Goal: Transaction & Acquisition: Purchase product/service

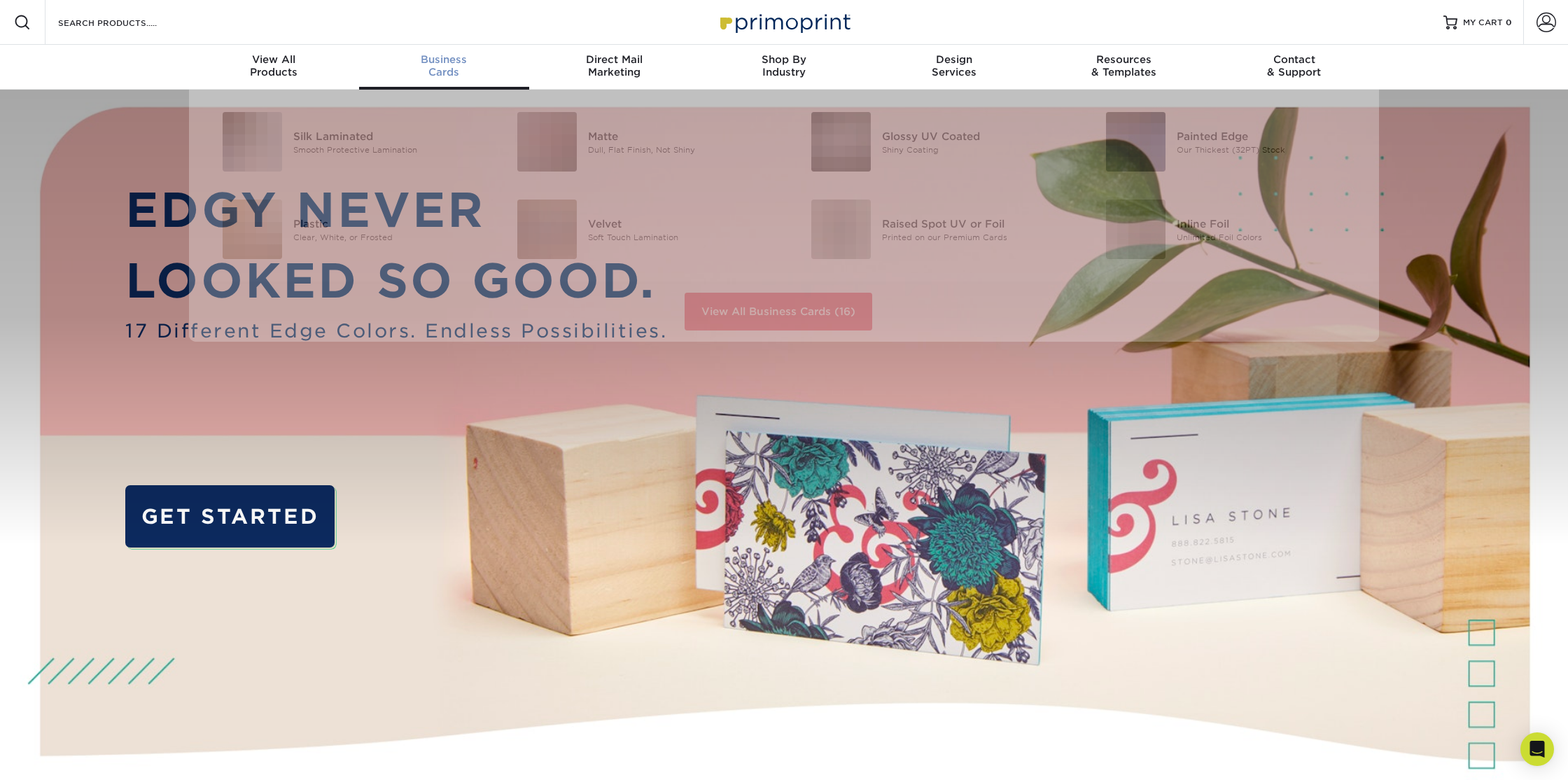
click at [441, 62] on span "Business" at bounding box center [444, 59] width 170 height 13
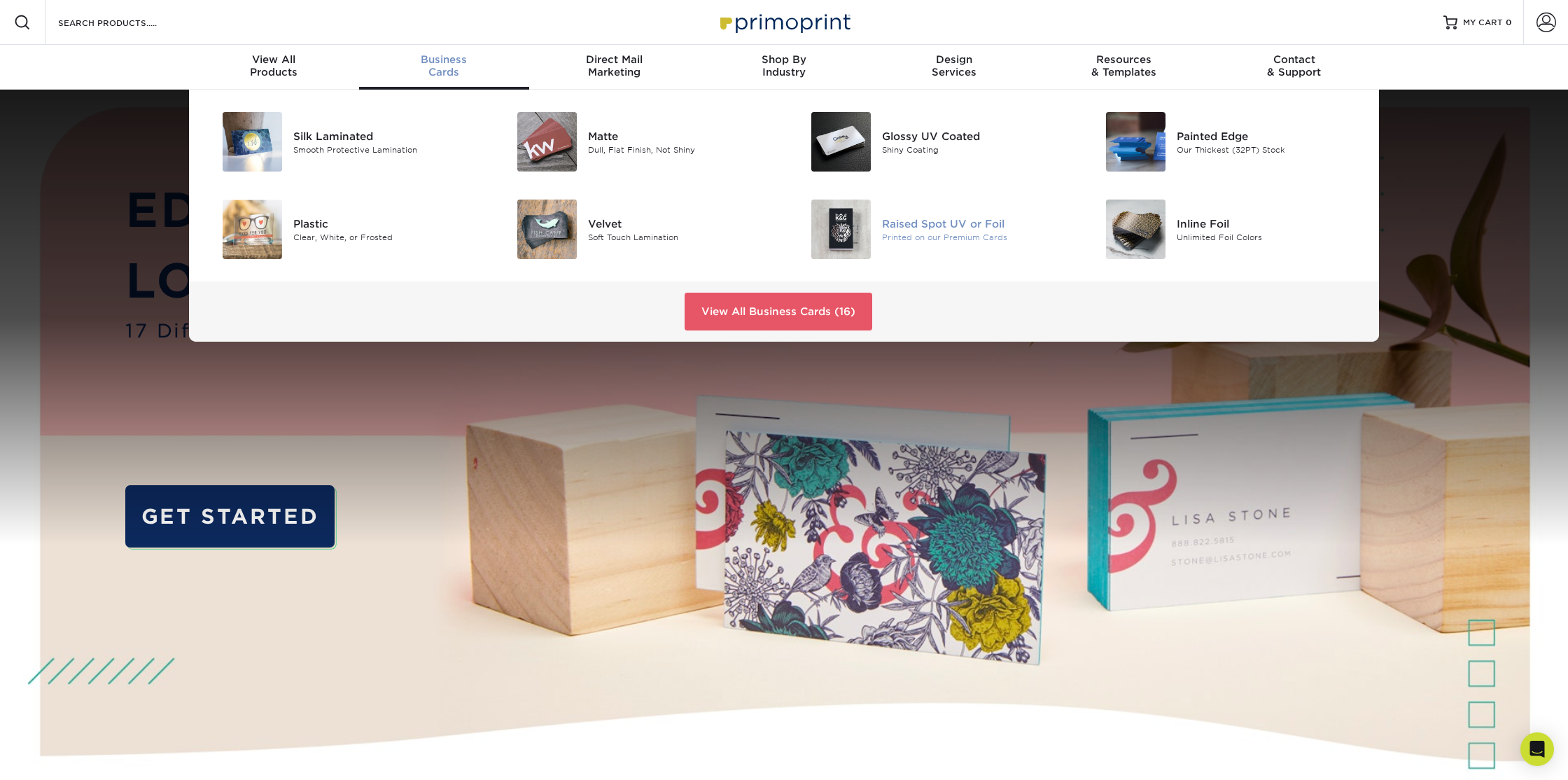
click at [932, 226] on div "Raised Spot UV or Foil" at bounding box center [974, 224] width 185 height 16
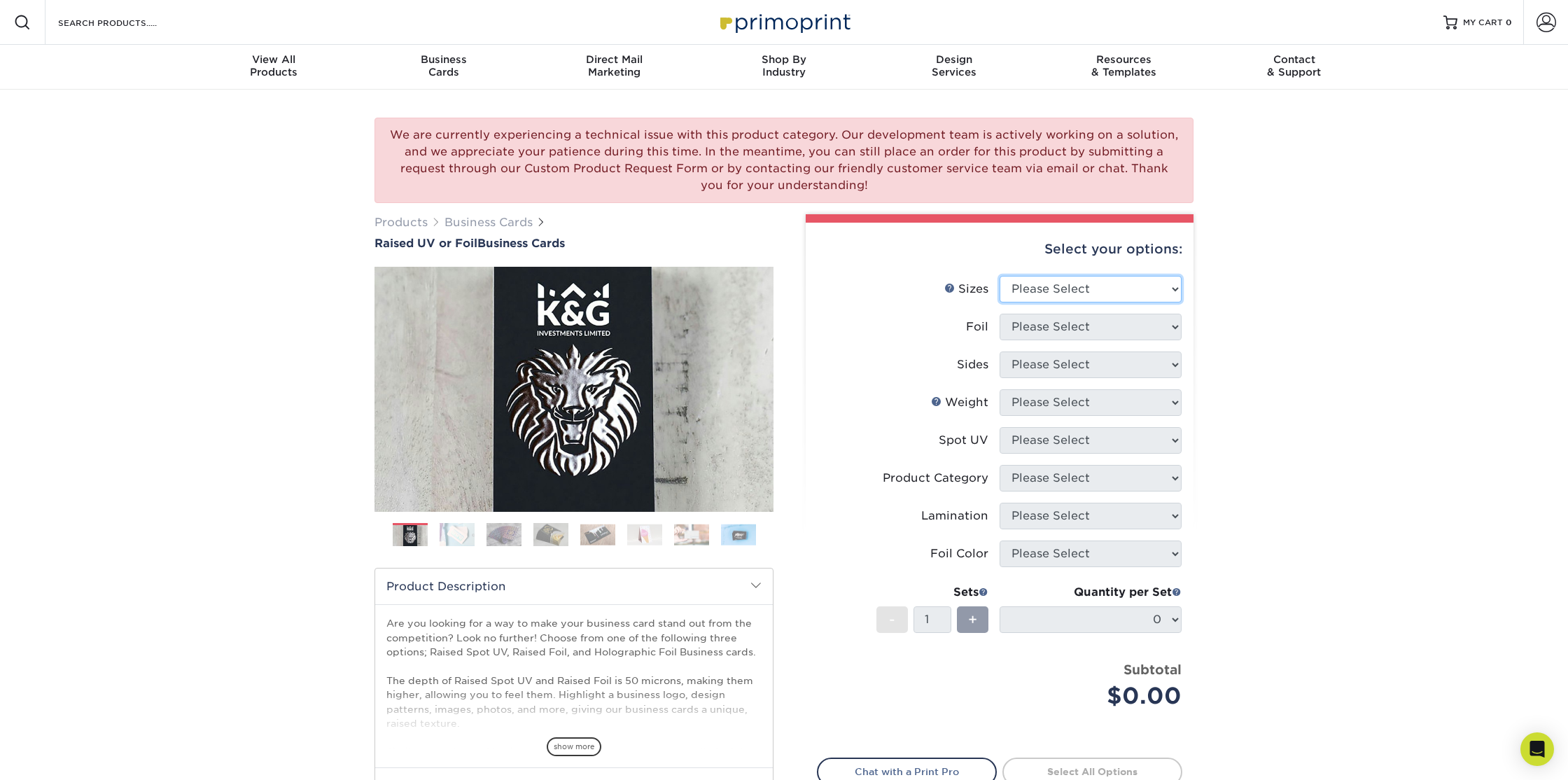
click at [1099, 289] on select "Please Select 2" x 3.5" - Standard" at bounding box center [1090, 289] width 182 height 27
select select "2.00x3.50"
click at [1000, 276] on select "Please Select 2" x 3.5" - Standard" at bounding box center [1090, 289] width 182 height 27
click at [1080, 325] on select "Please Select No Yes" at bounding box center [1090, 326] width 182 height 27
select select "0"
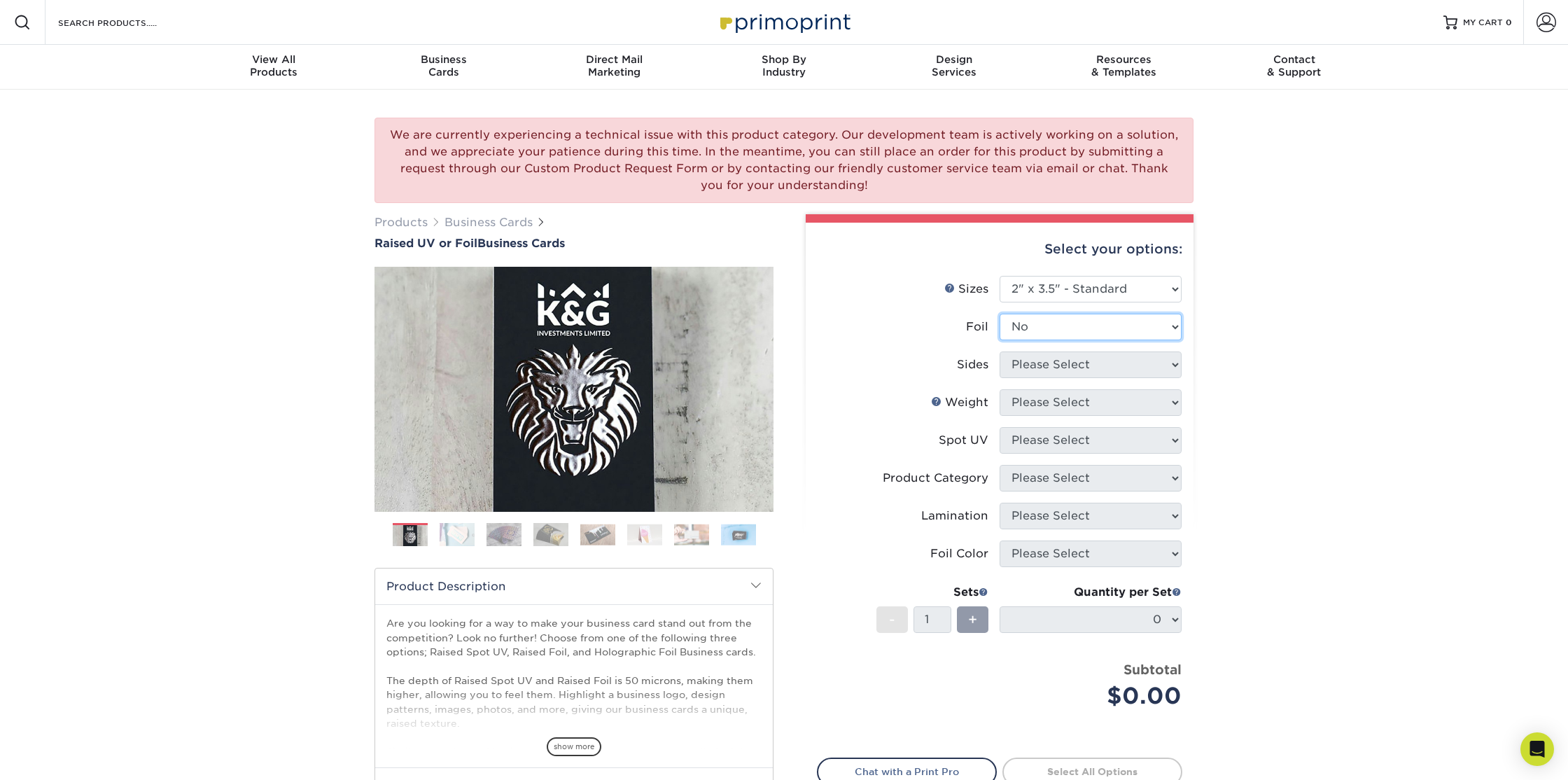
click at [1000, 313] on select "Please Select No Yes" at bounding box center [1090, 326] width 182 height 27
click at [1073, 365] on select "Please Select Print Both Sides Print Front Only" at bounding box center [1090, 364] width 182 height 27
select select "13abbda7-1d64-4f25-8bb2-c179b224825d"
click at [1000, 352] on select "Please Select Print Both Sides Print Front Only" at bounding box center [1090, 364] width 182 height 27
click at [1064, 400] on select "Please Select 16PT" at bounding box center [1090, 402] width 182 height 27
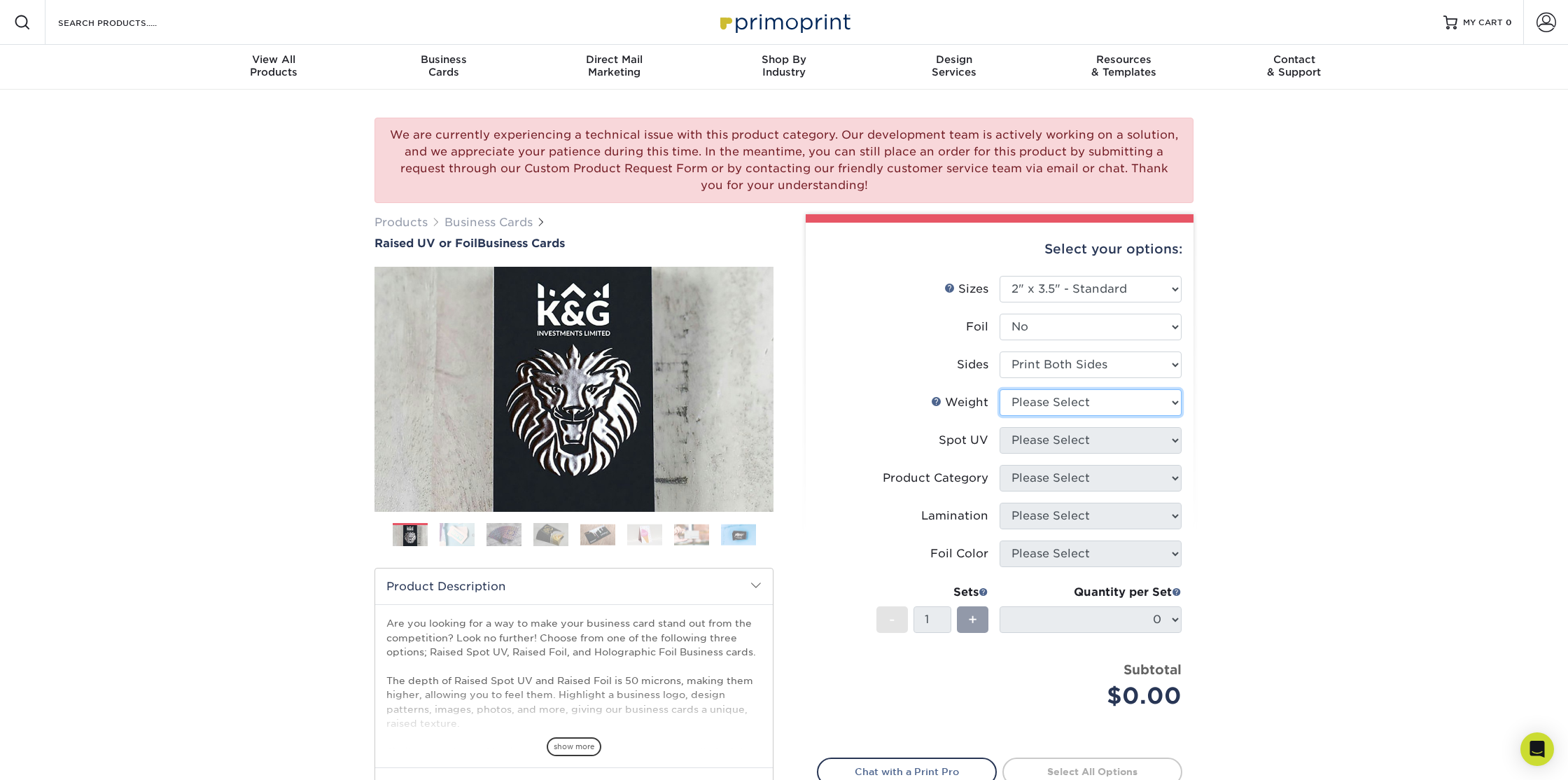
select select "16PT"
click at [1000, 389] on select "Please Select 16PT" at bounding box center [1090, 402] width 182 height 27
click at [1051, 440] on select "Please Select No Spot UV Front Only" at bounding box center [1090, 439] width 182 height 27
select select "1"
click at [1000, 426] on select "Please Select No Spot UV Front Only" at bounding box center [1090, 439] width 182 height 27
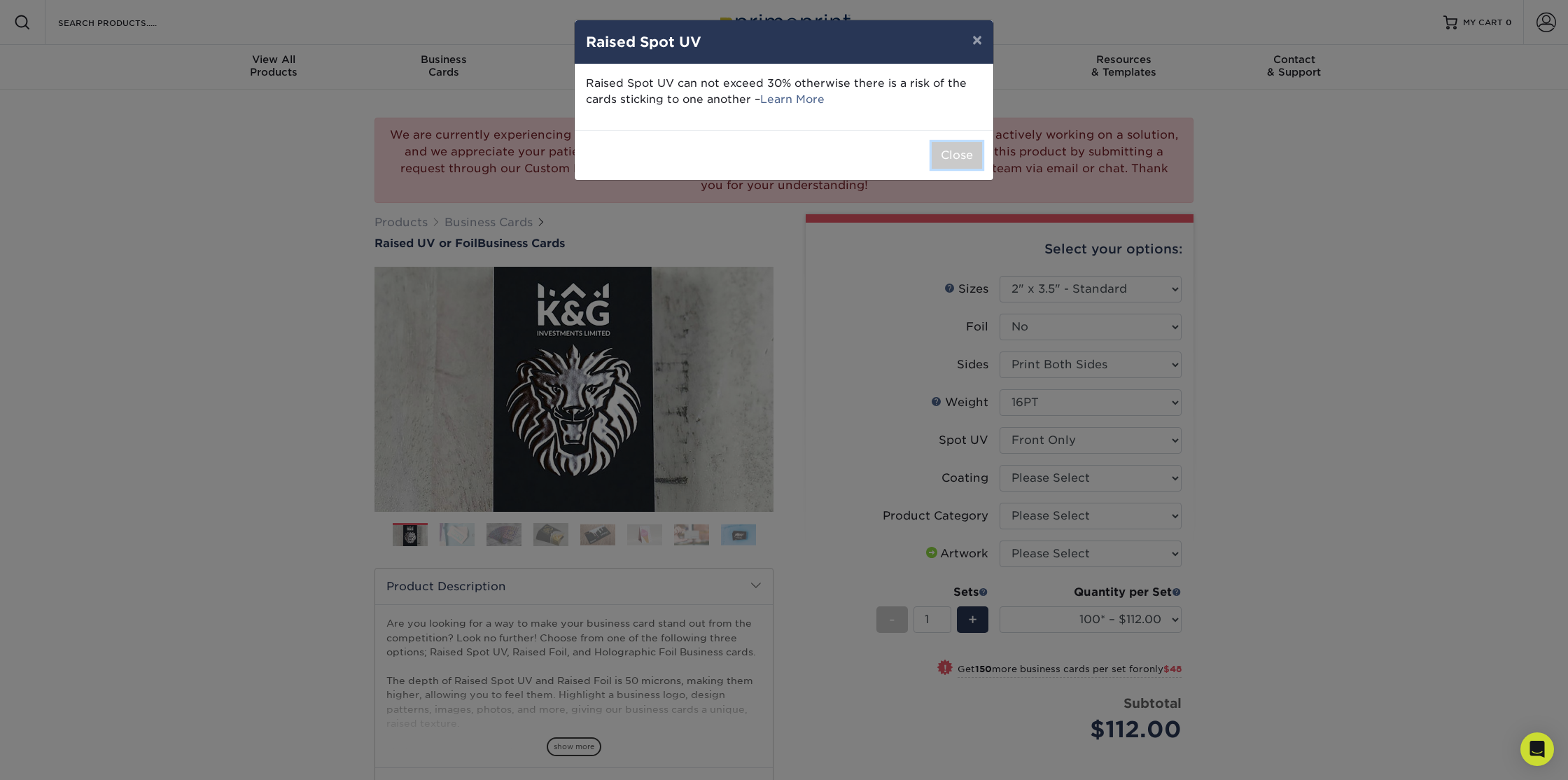
click at [953, 154] on button "Close" at bounding box center [956, 155] width 50 height 27
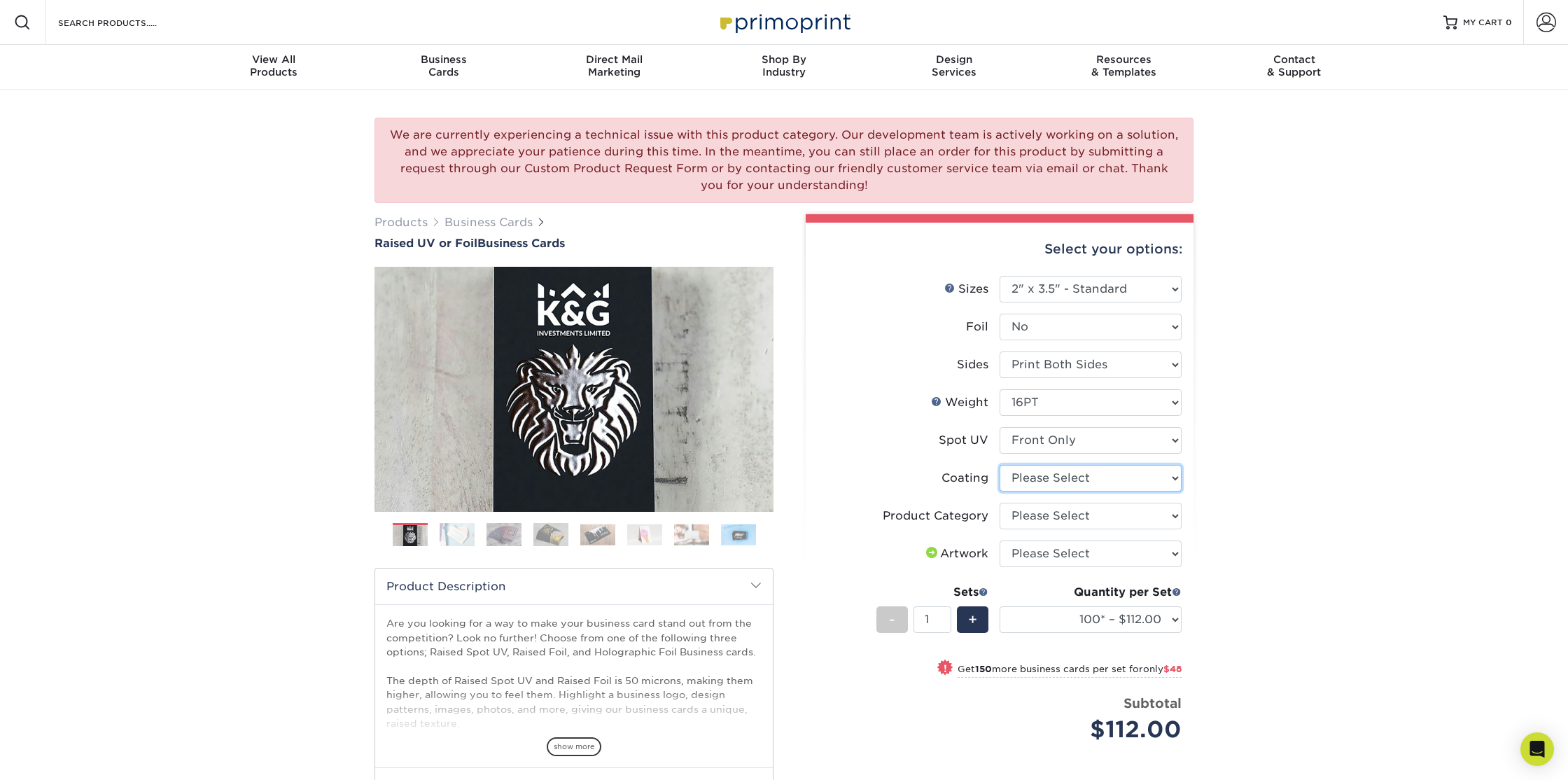
click at [1056, 481] on select at bounding box center [1090, 478] width 182 height 27
select select "3e7618de-abca-4bda-9f97-8b9129e913d8"
click at [1000, 465] on select at bounding box center [1090, 478] width 182 height 27
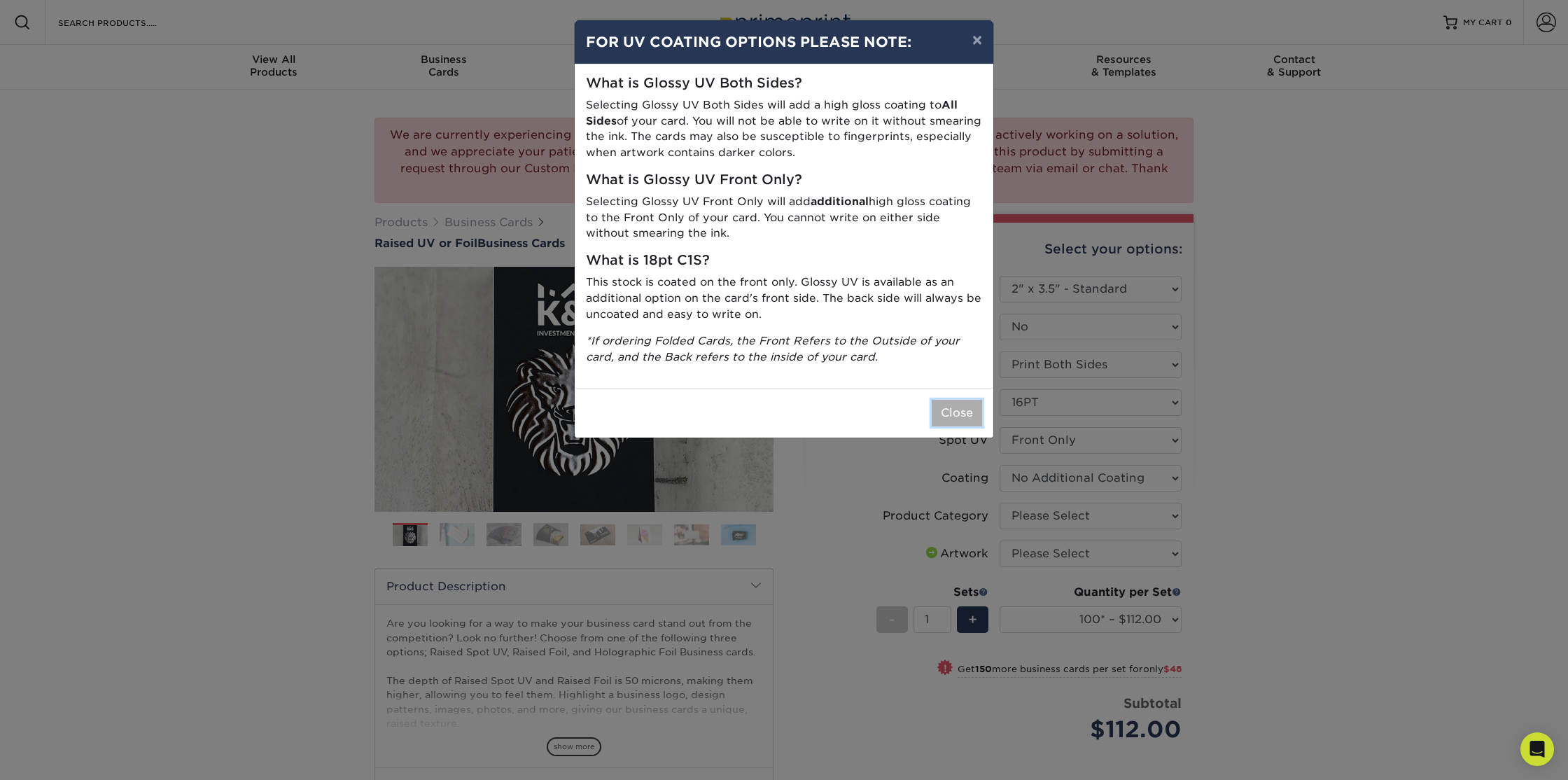
click at [956, 421] on button "Close" at bounding box center [956, 413] width 50 height 27
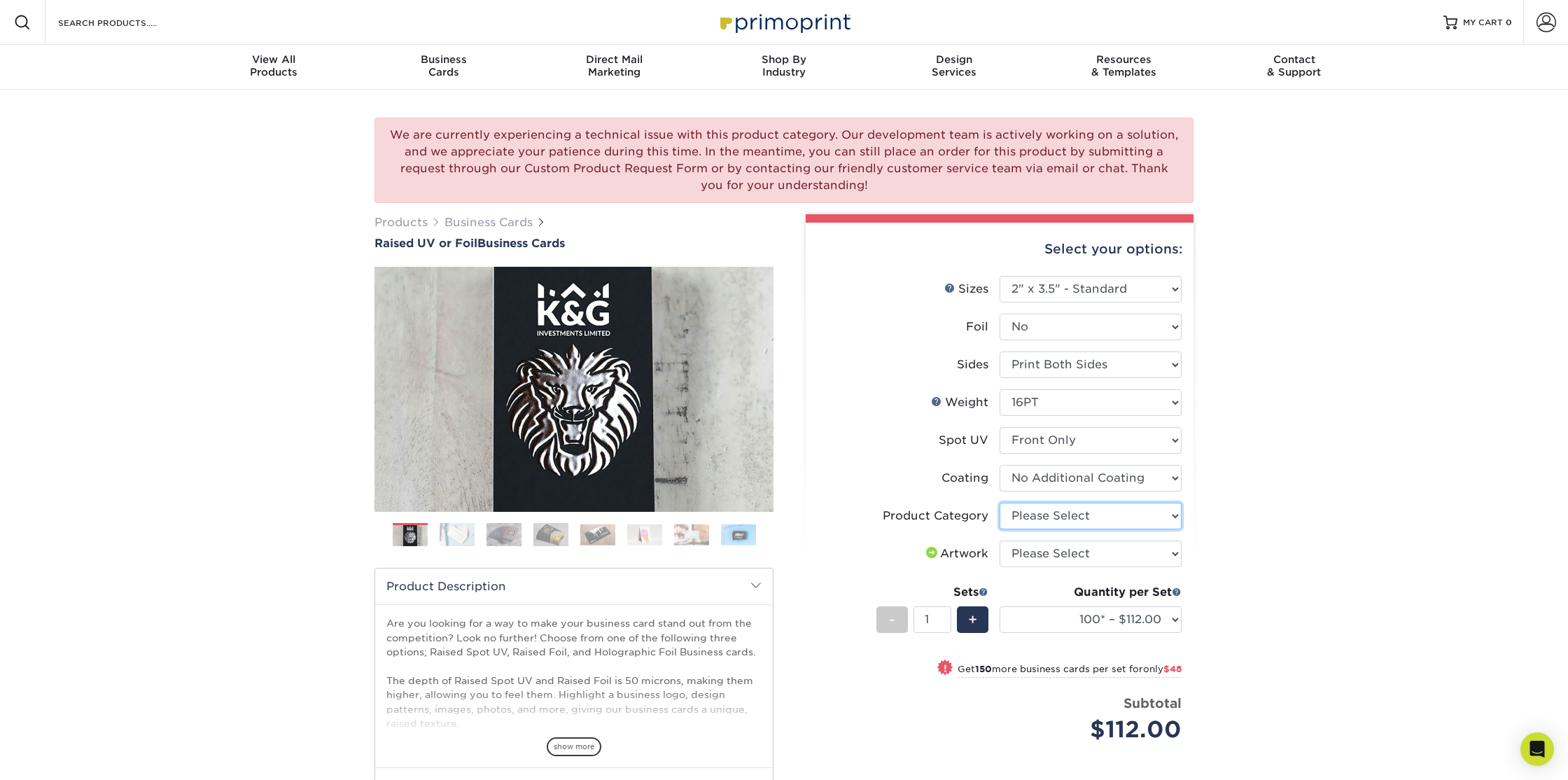
click at [1061, 514] on select "Please Select Business Cards" at bounding box center [1090, 515] width 182 height 27
select select "3b5148f1-0588-4f88-a218-97bcfdce65c1"
click at [1000, 502] on select "Please Select Business Cards" at bounding box center [1090, 515] width 182 height 27
click at [1063, 556] on select "Please Select I will upload files I need a design - $100" at bounding box center [1090, 553] width 182 height 27
select select "upload"
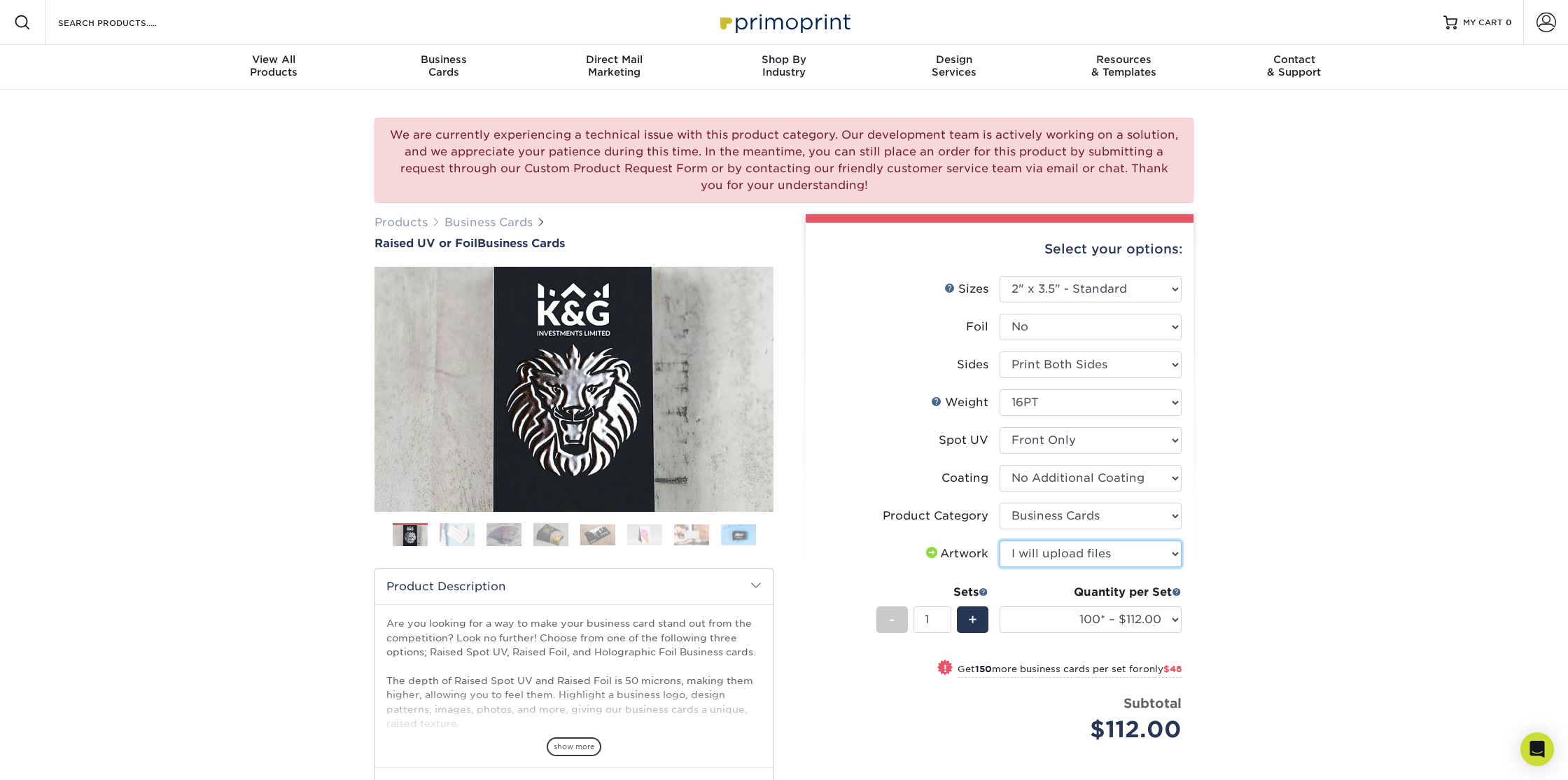
click at [1000, 541] on select "Please Select I will upload files I need a design - $100" at bounding box center [1090, 553] width 182 height 27
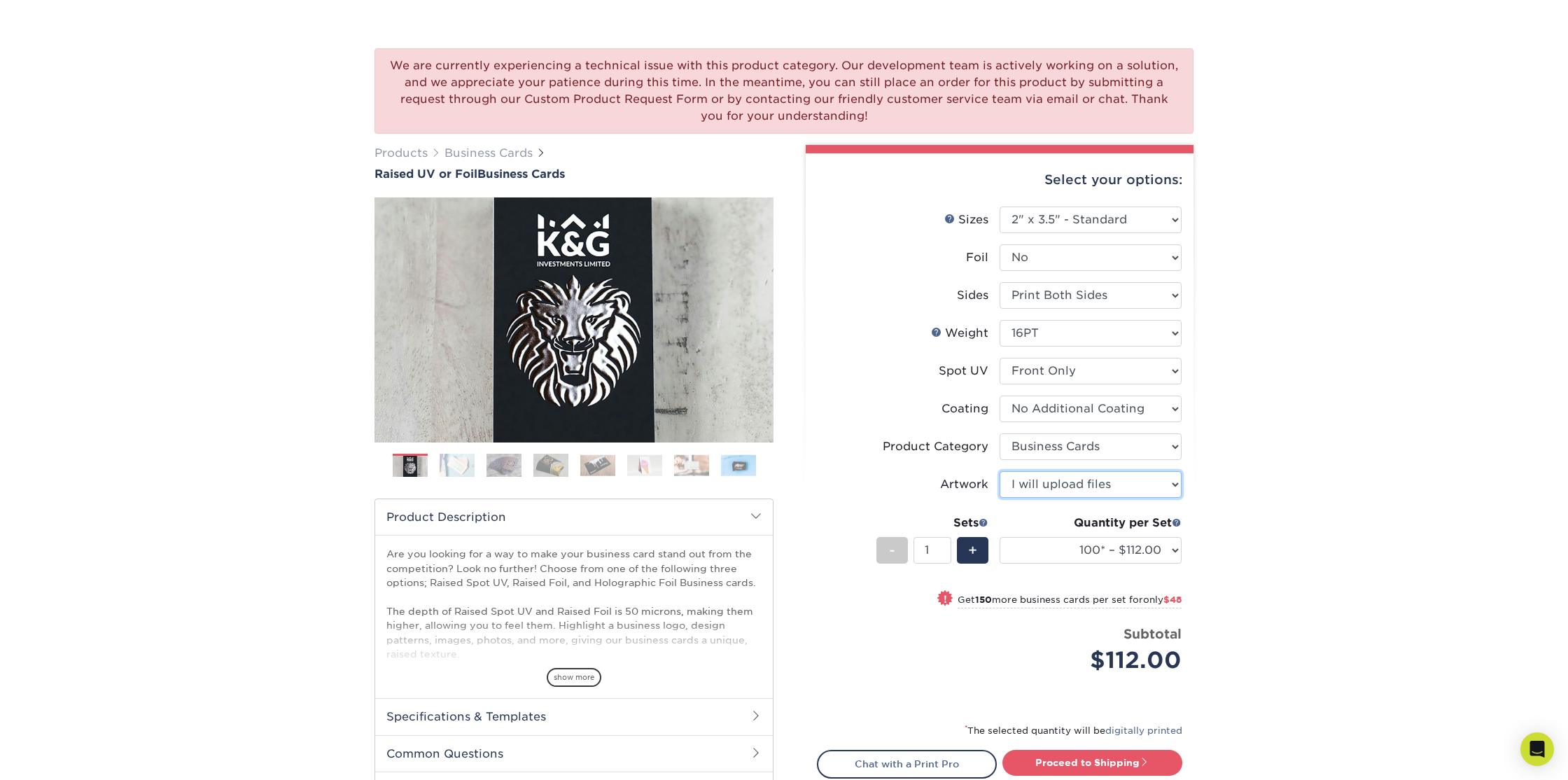
scroll to position [111, 0]
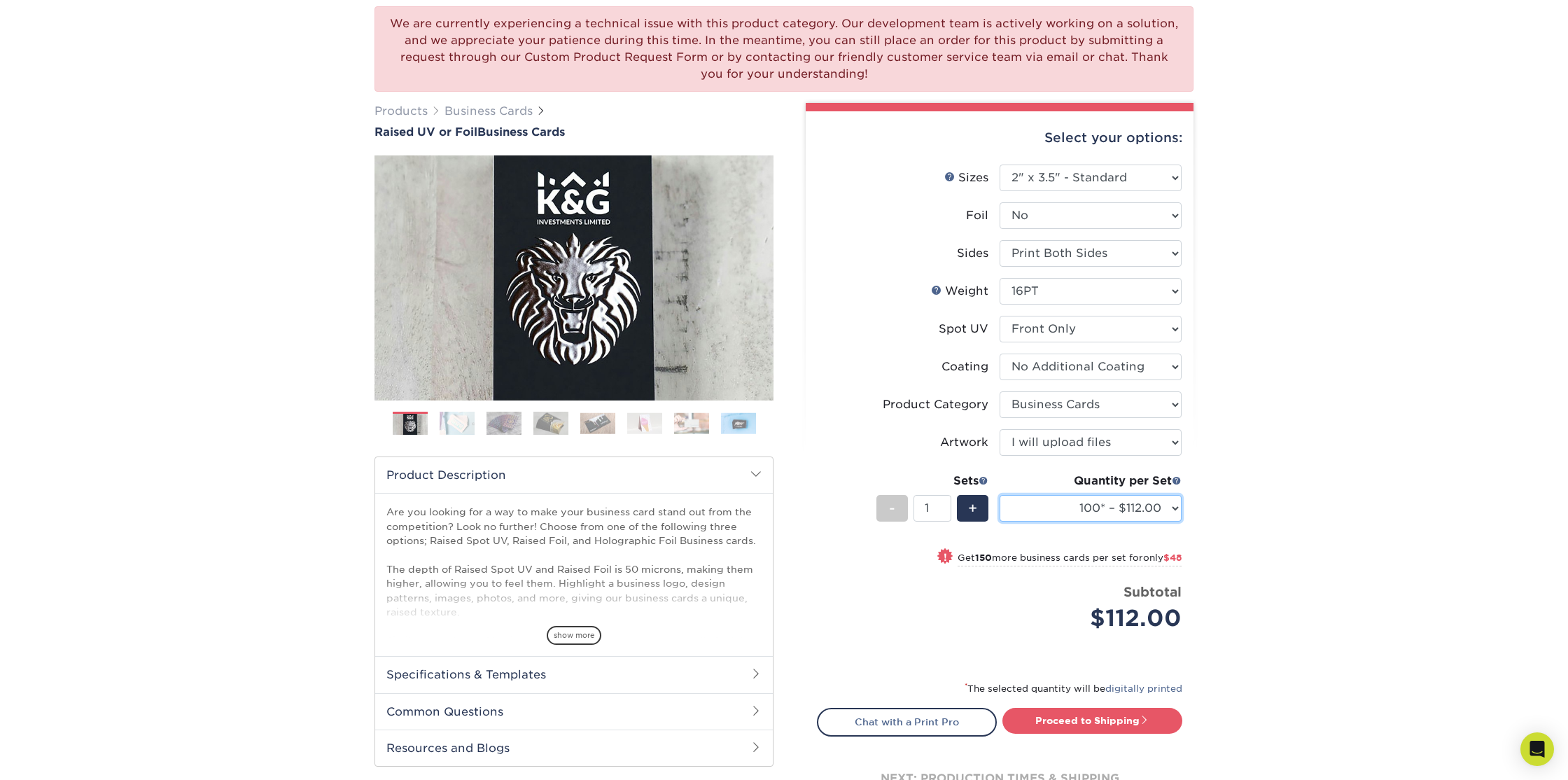
click at [1143, 510] on select "100* – $112.00 250* – $160.00 500* – $216.00" at bounding box center [1090, 507] width 182 height 27
select select "250* – $160.00"
click at [1000, 494] on select "100* – $112.00 250* – $160.00 500* – $216.00" at bounding box center [1090, 507] width 182 height 27
